Goal: Information Seeking & Learning: Learn about a topic

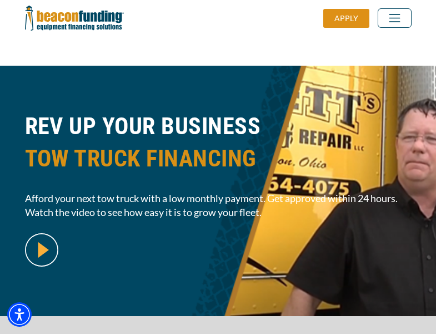
scroll to position [271, 0]
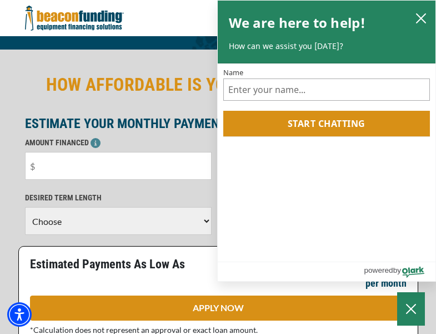
scroll to position [271, 0]
